Goal: Find specific page/section: Find specific page/section

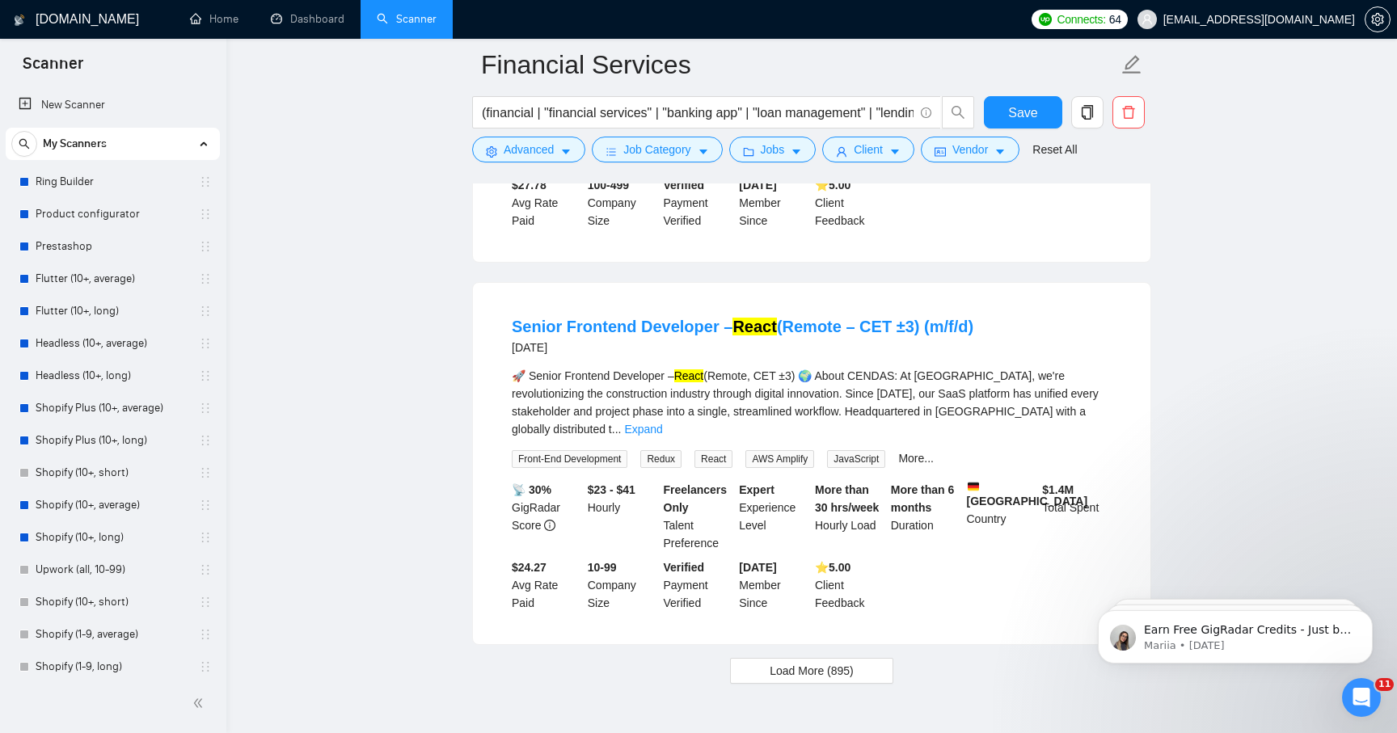
scroll to position [332, 0]
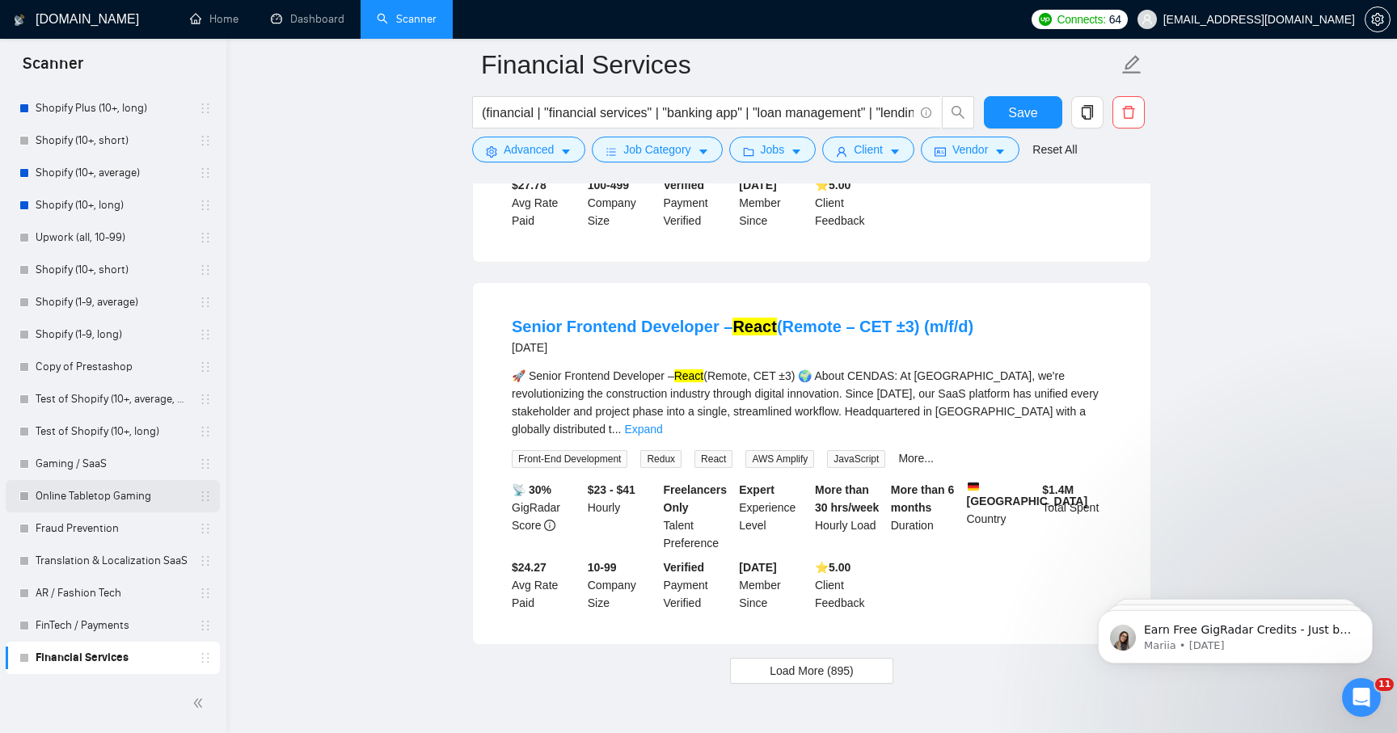
click at [74, 495] on link "Online Tabletop Gaming" at bounding box center [113, 496] width 154 height 32
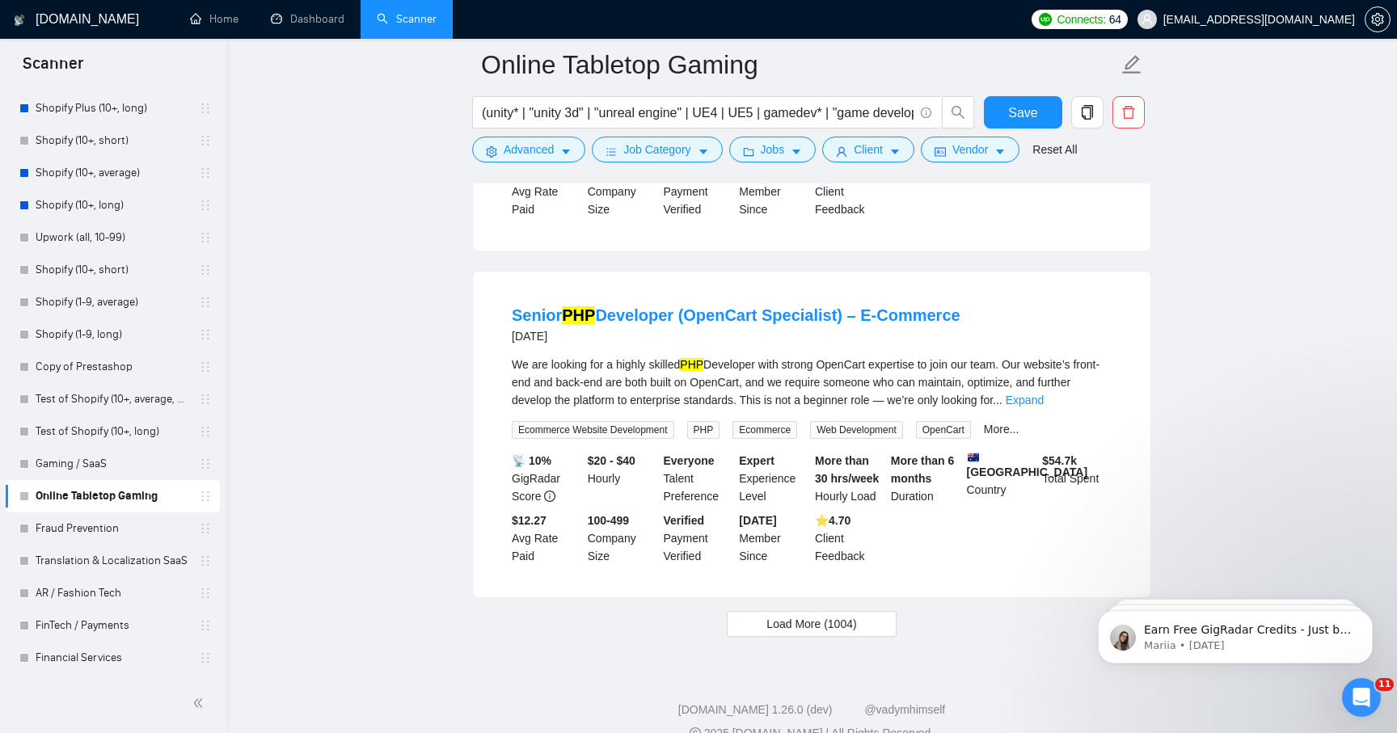
scroll to position [3287, 0]
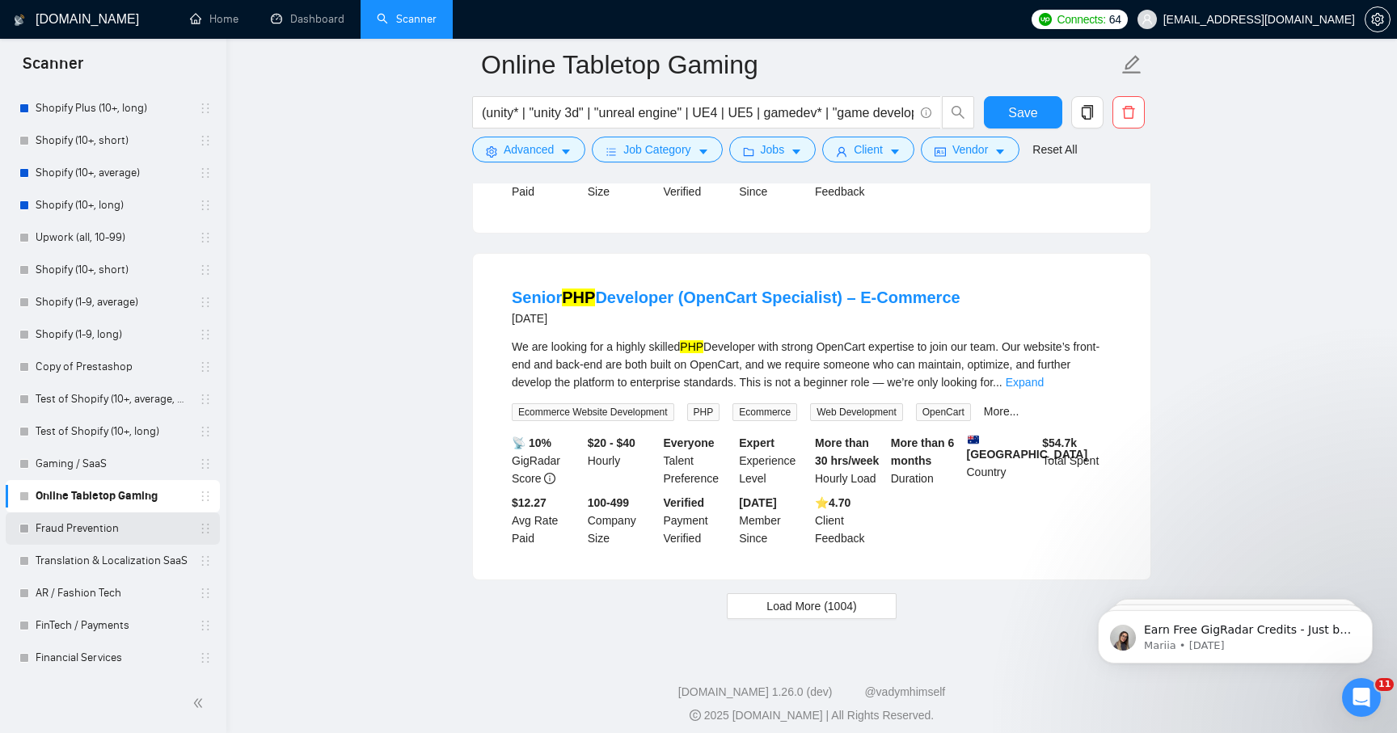
click at [79, 522] on link "Fraud Prevention" at bounding box center [113, 529] width 154 height 32
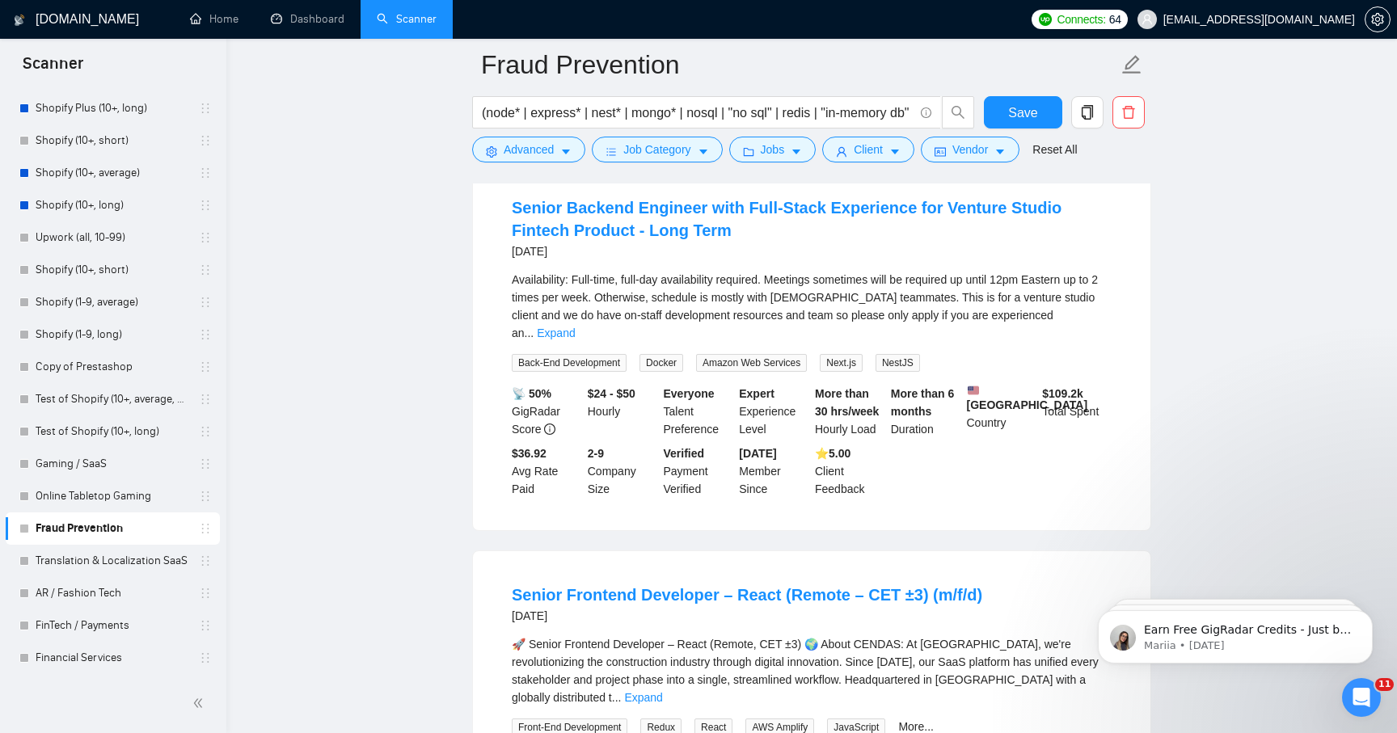
scroll to position [3352, 0]
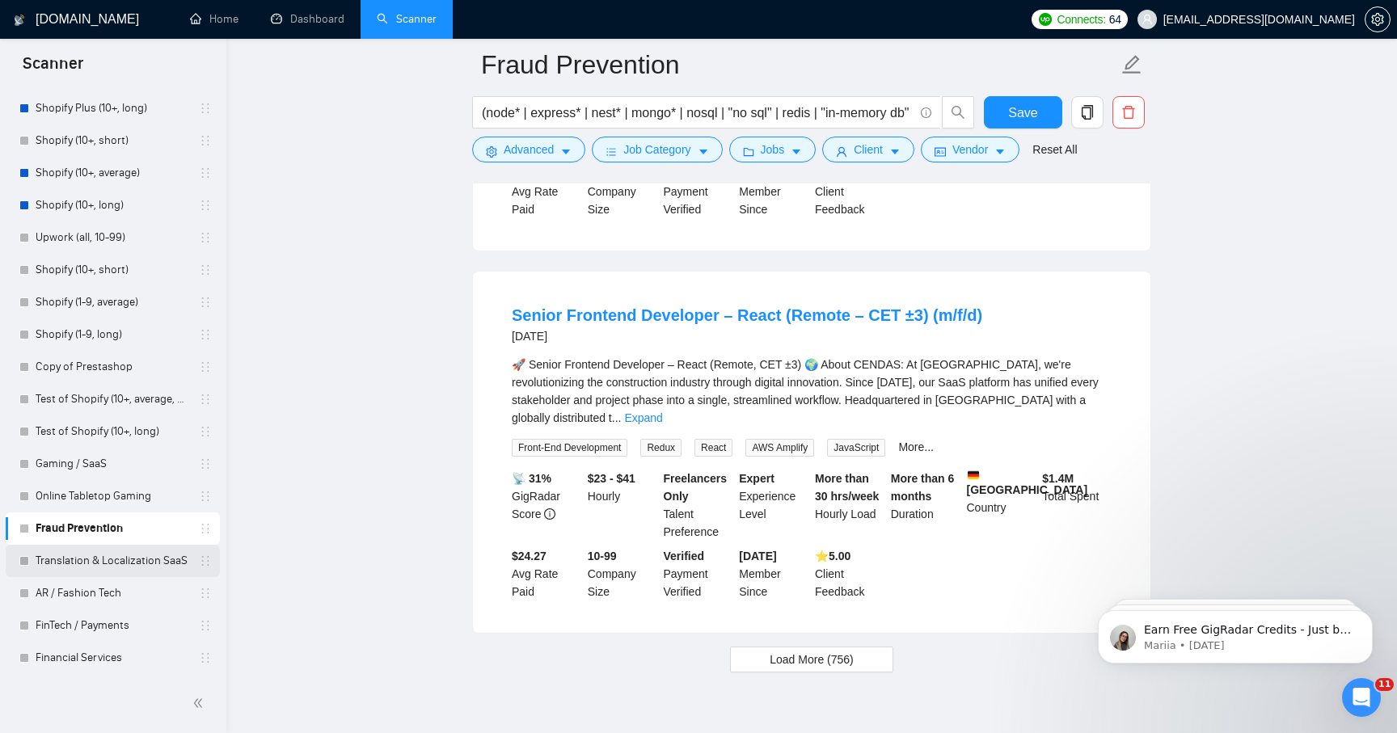
click at [139, 555] on link "Translation & Localization SaaS" at bounding box center [113, 561] width 154 height 32
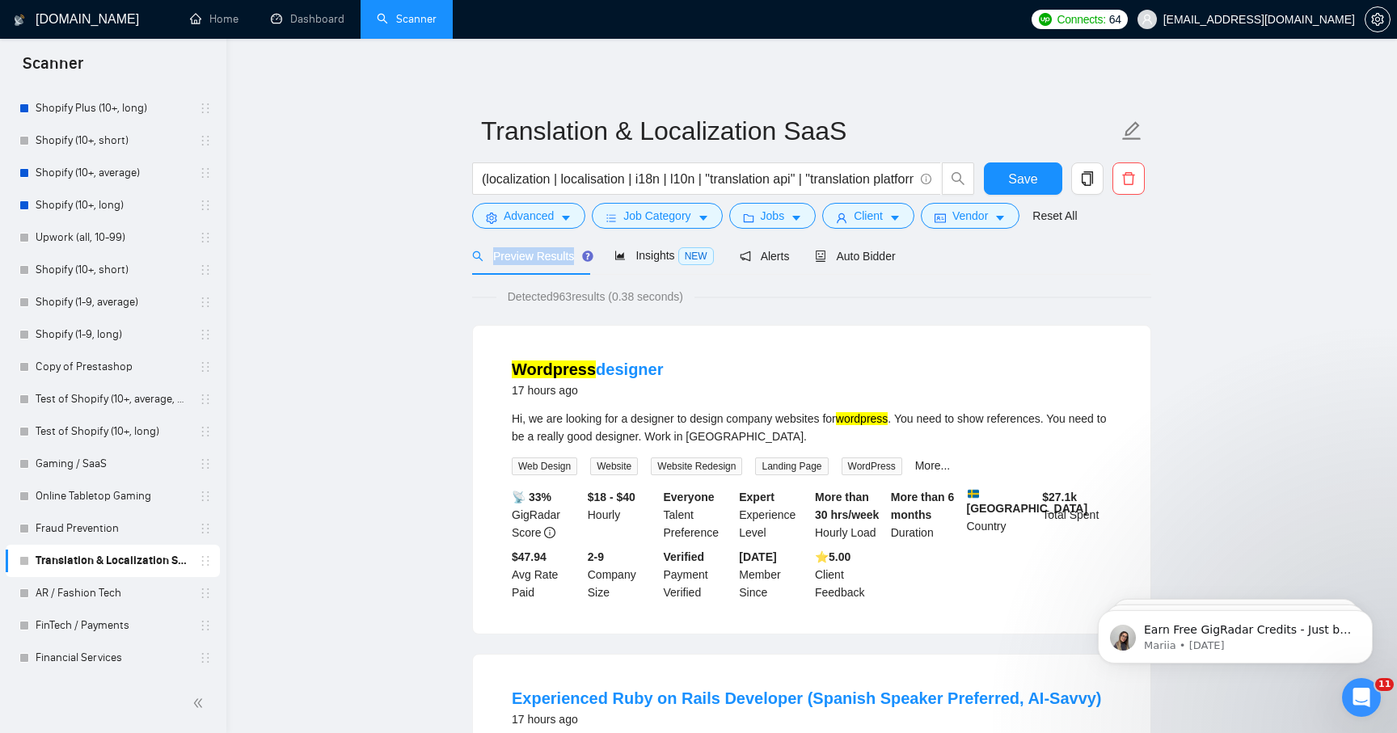
drag, startPoint x: 446, startPoint y: 254, endPoint x: 575, endPoint y: 255, distance: 128.5
copy span "Preview Results"
